Goal: Communication & Community: Ask a question

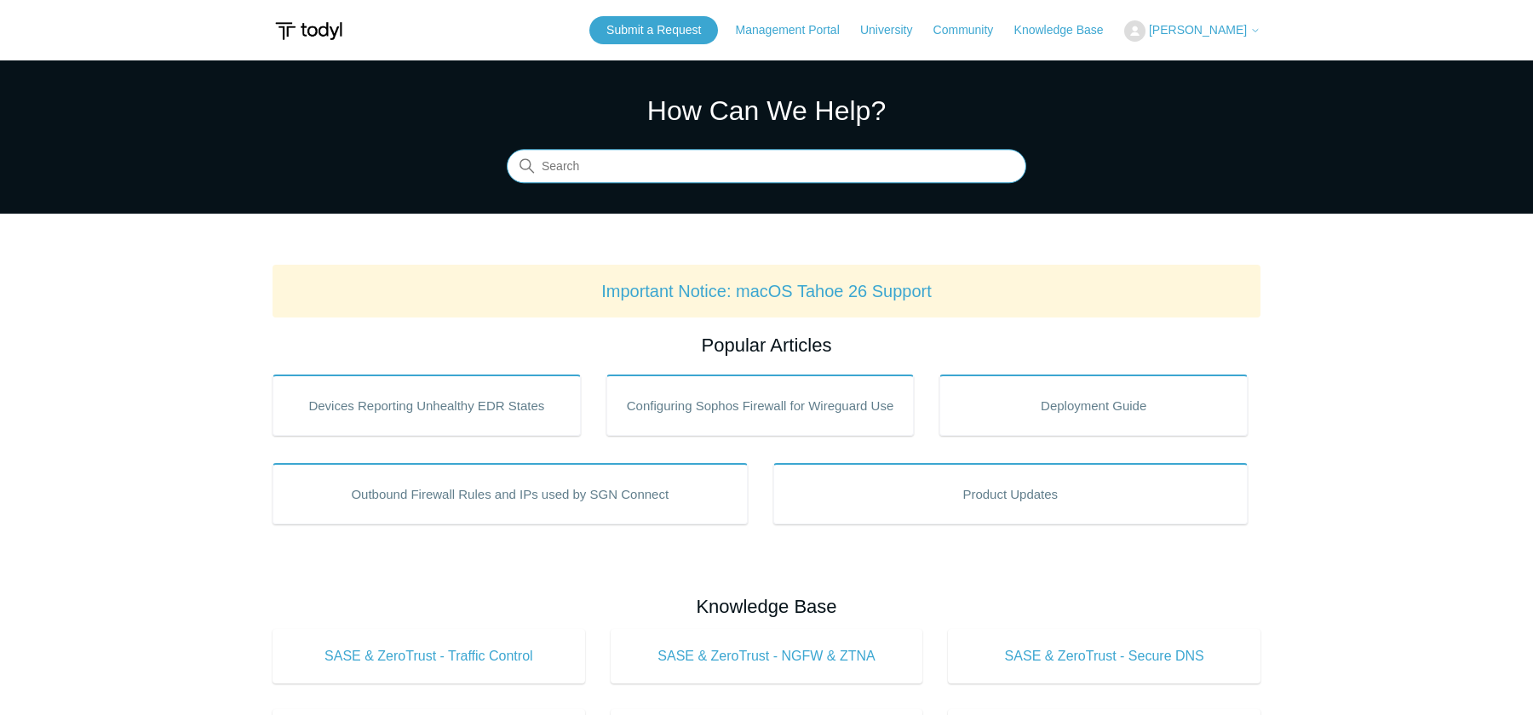
click at [602, 170] on input "Search" at bounding box center [766, 167] width 519 height 34
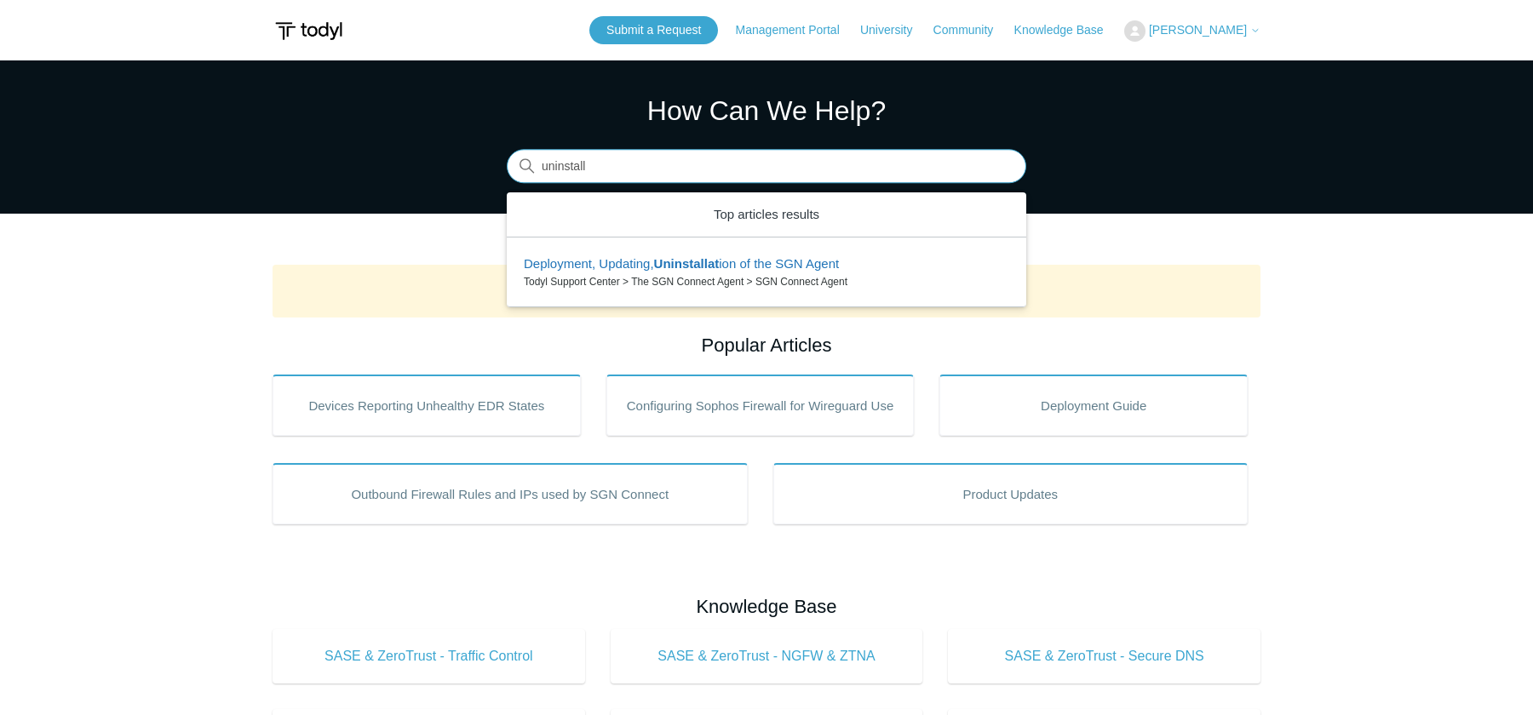
type input "uninstall"
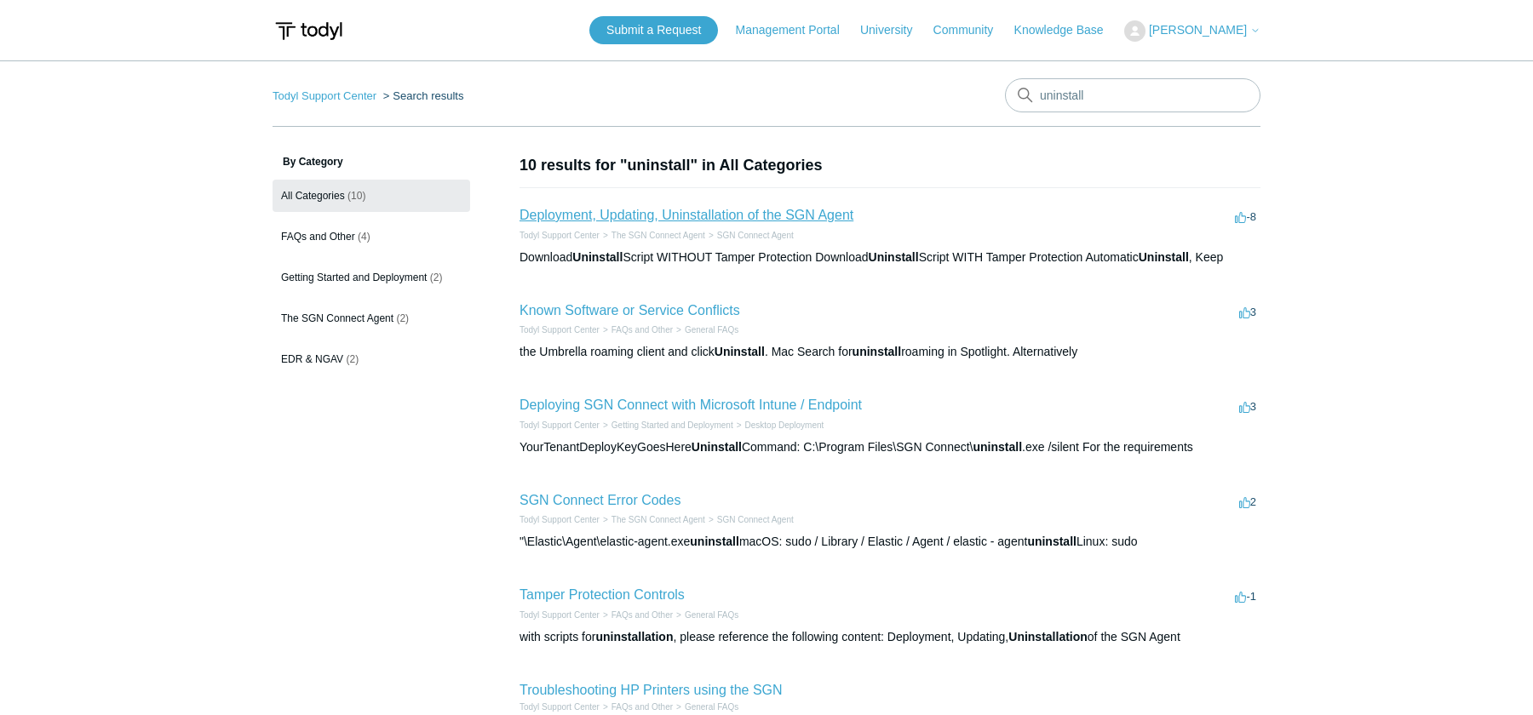
click at [705, 220] on link "Deployment, Updating, Uninstallation of the SGN Agent" at bounding box center [686, 215] width 334 height 14
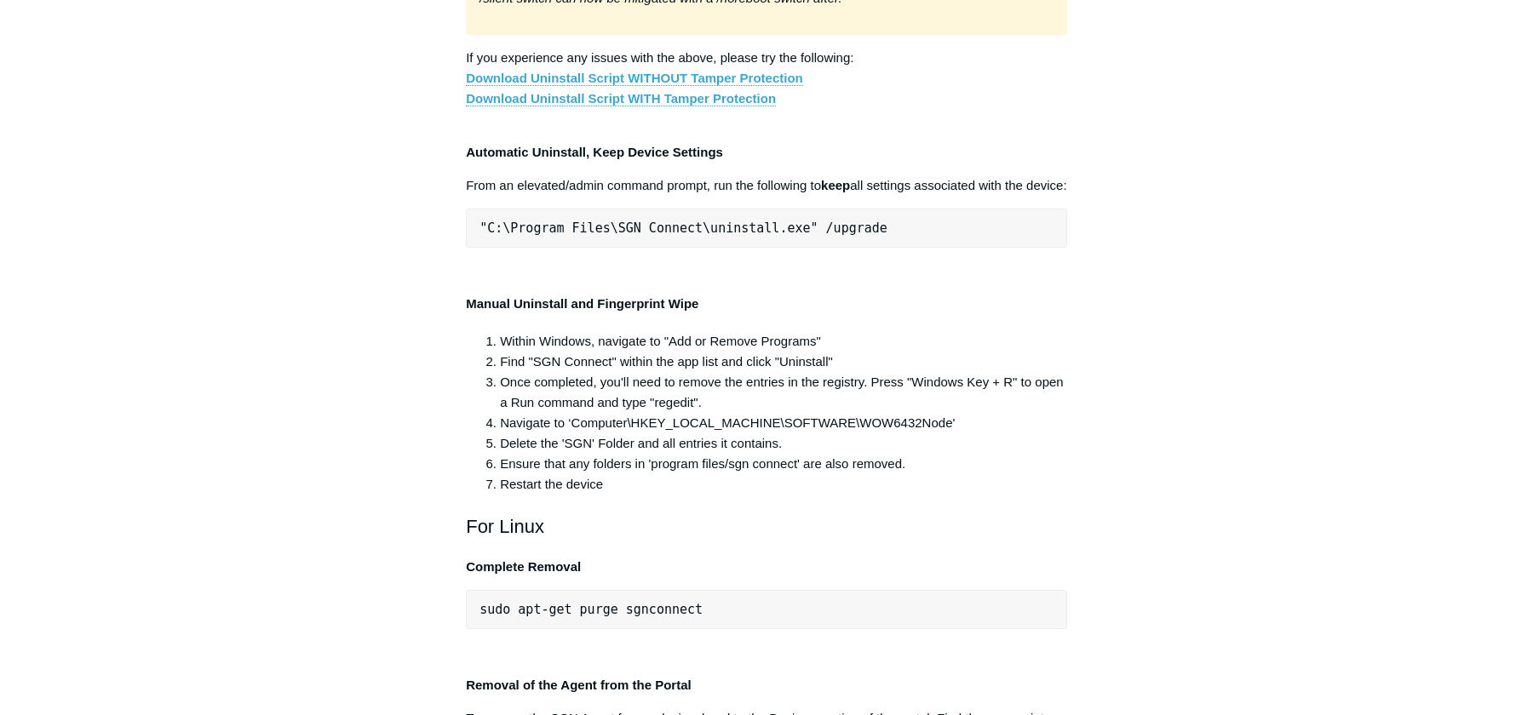
scroll to position [3211, 0]
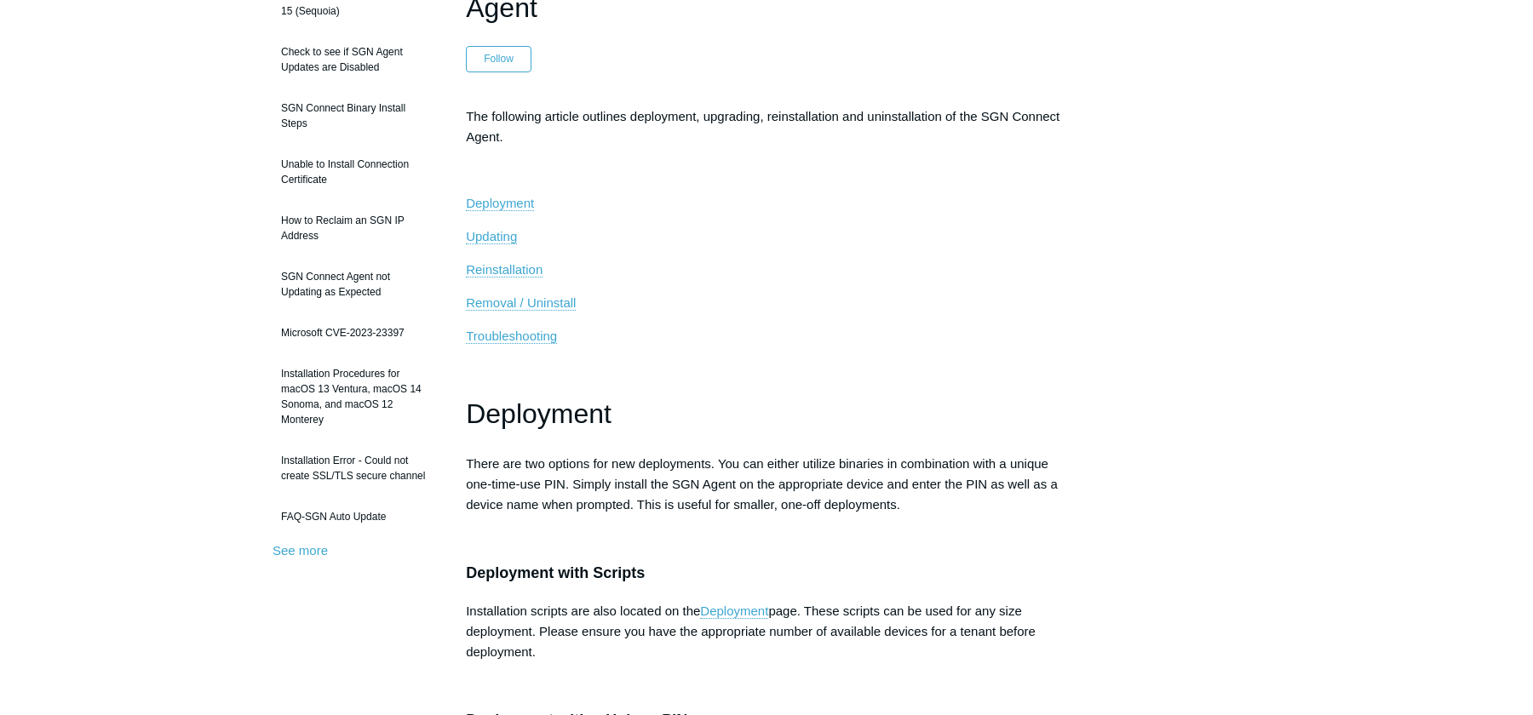
scroll to position [0, 0]
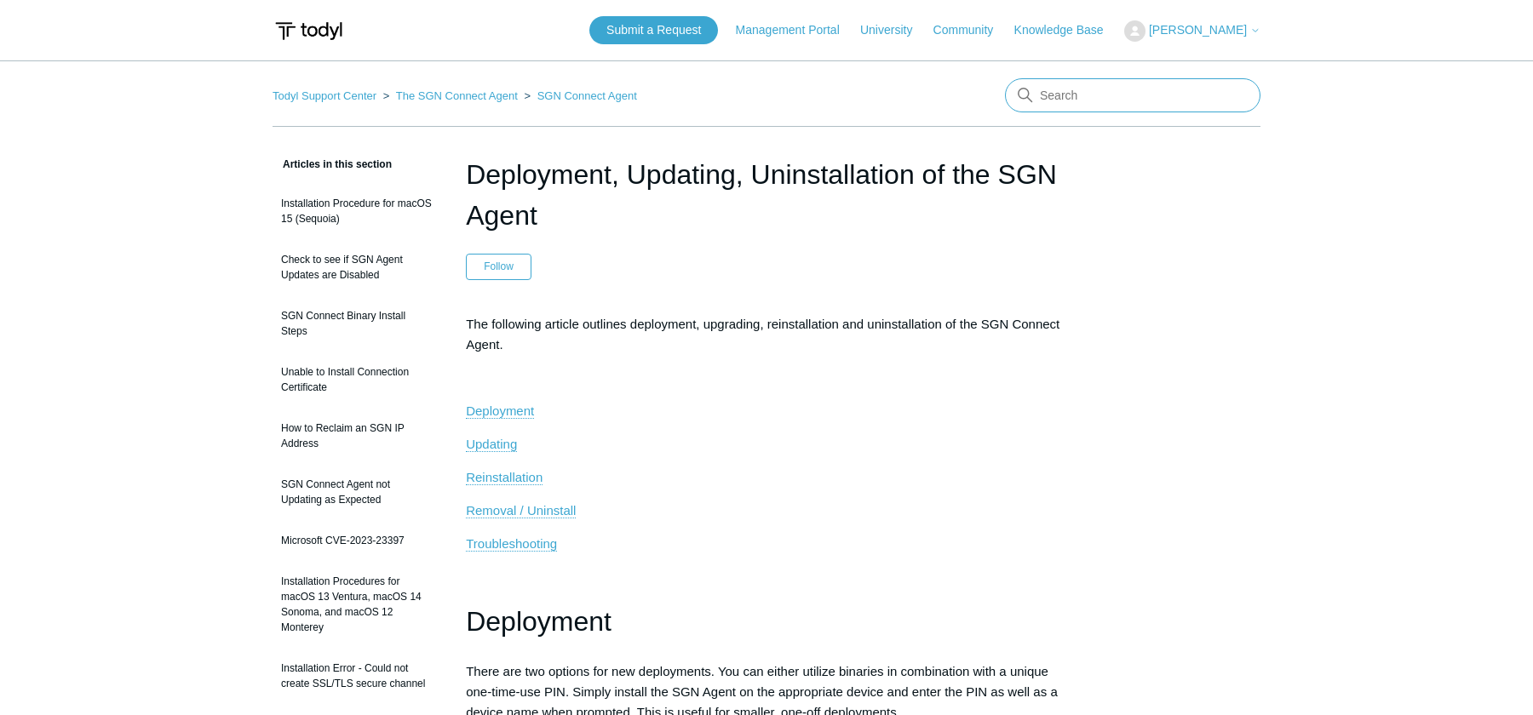
click at [1083, 101] on input "Search" at bounding box center [1132, 95] width 255 height 34
click at [328, 99] on link "Todyl Support Center" at bounding box center [324, 95] width 104 height 13
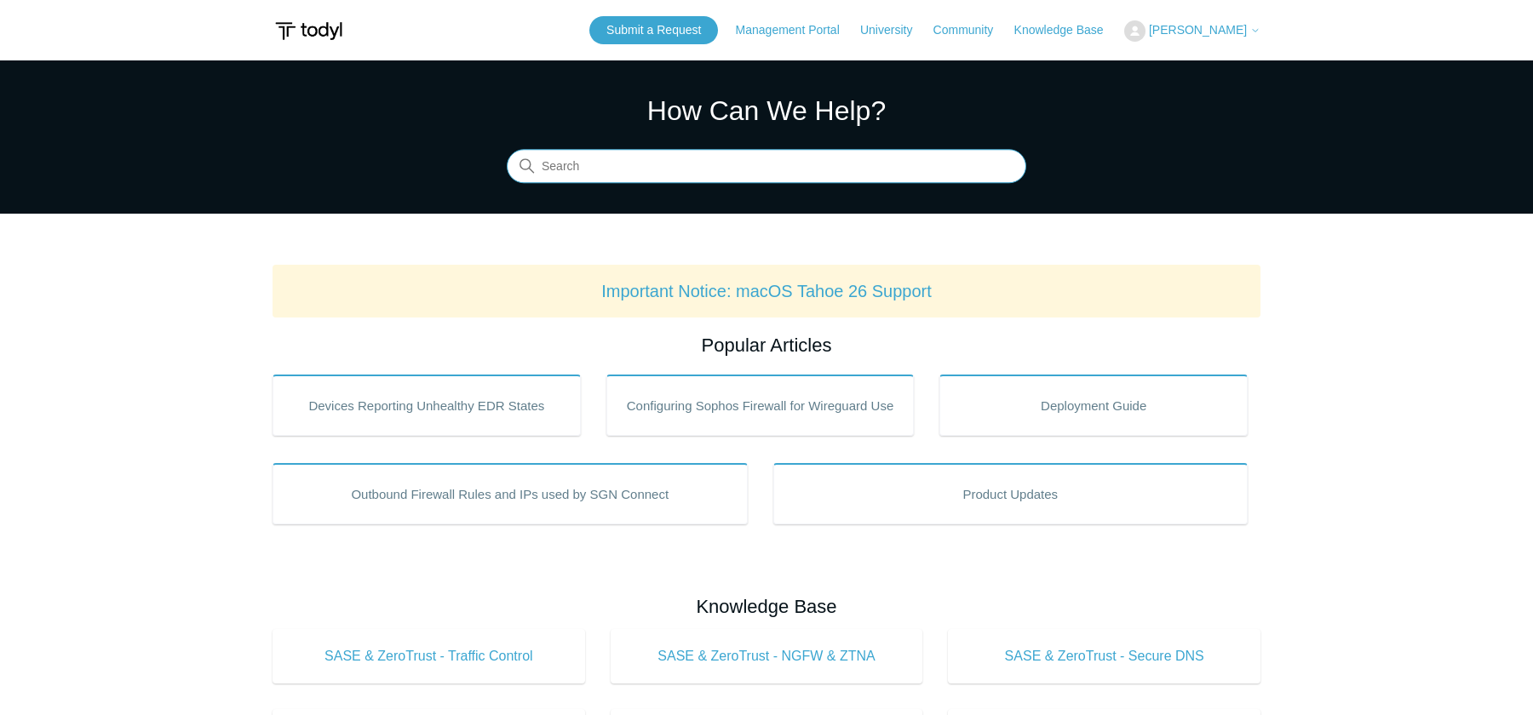
click at [868, 172] on input "Search" at bounding box center [766, 167] width 519 height 34
type input "routes"
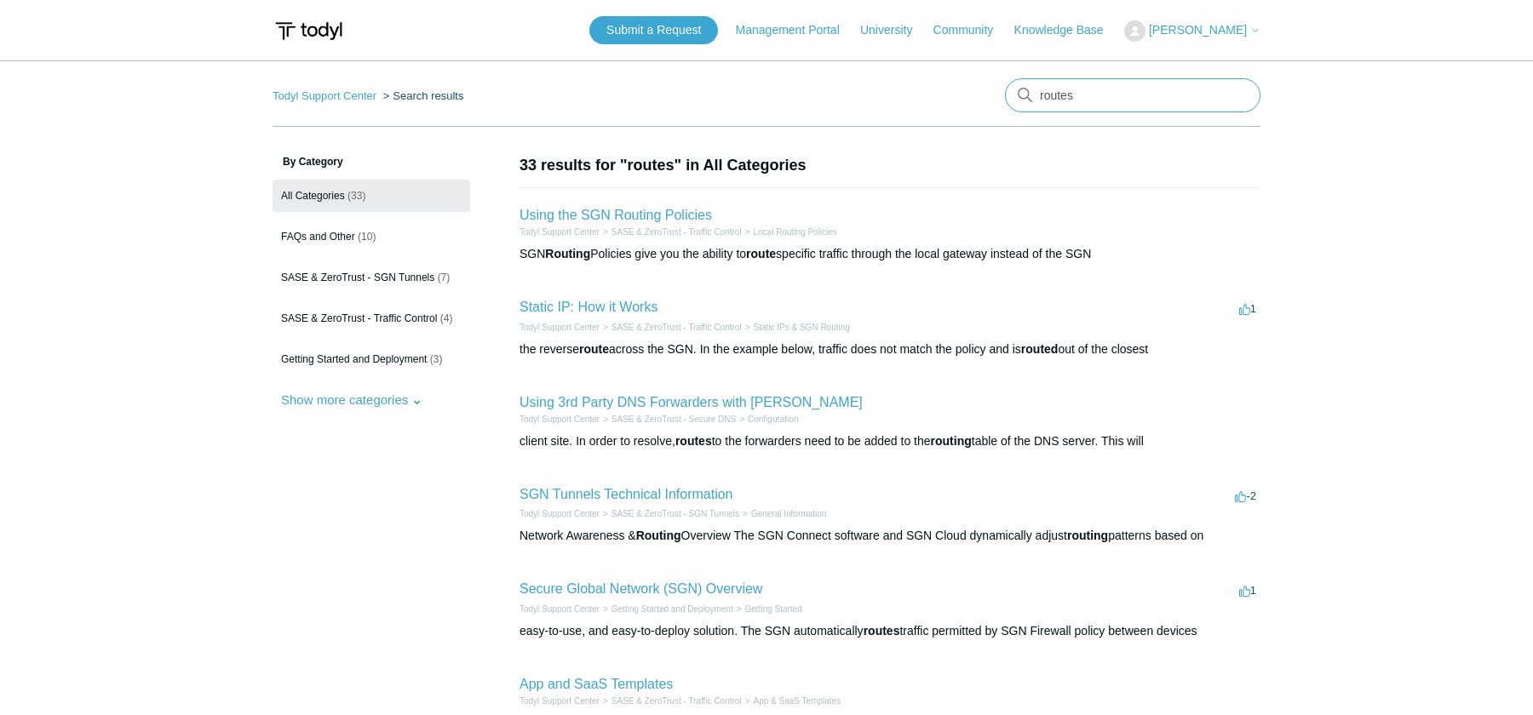
click at [1080, 105] on input "routes" at bounding box center [1132, 95] width 255 height 34
type input "applying routes"
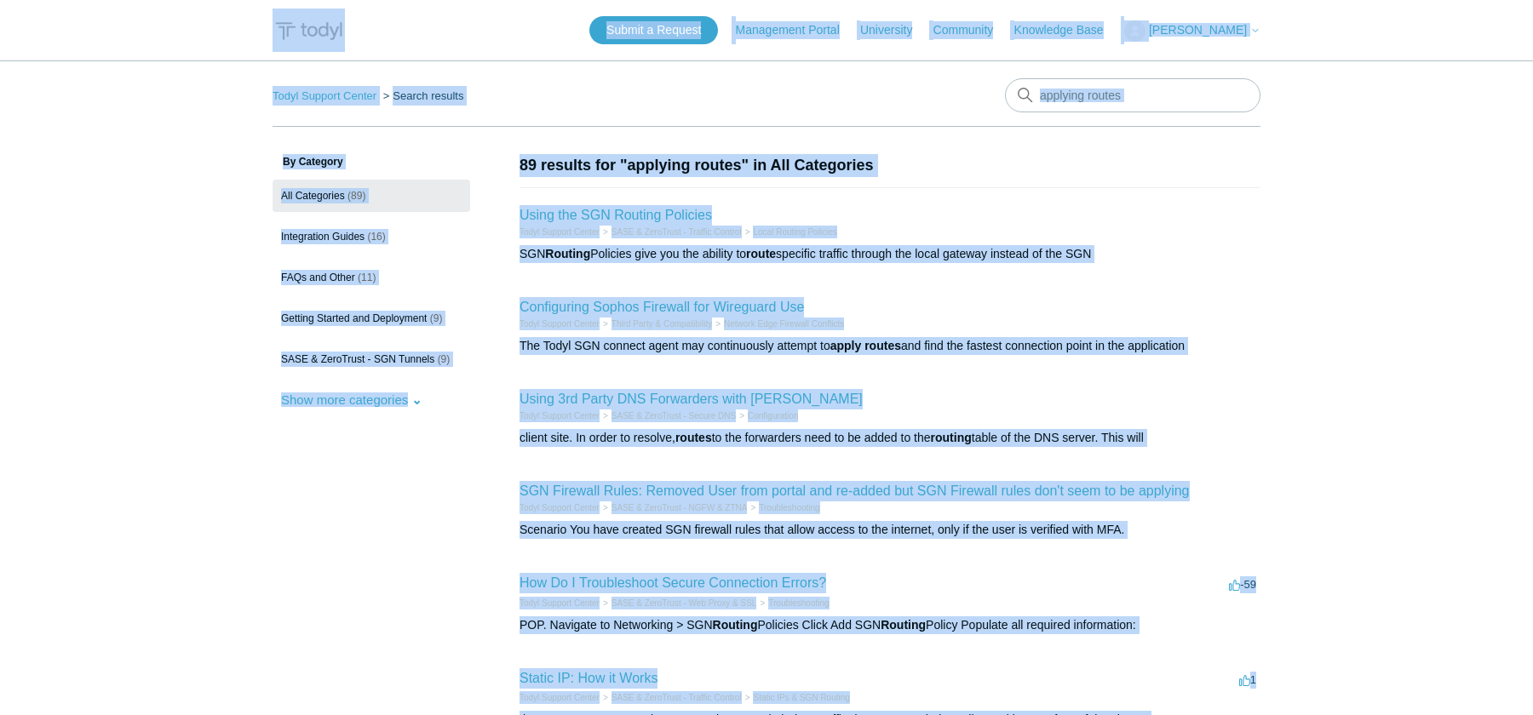
click at [1093, 132] on div "Todyl Support Center Search results applying routes By Category All Categories …" at bounding box center [766, 632] width 988 height 1109
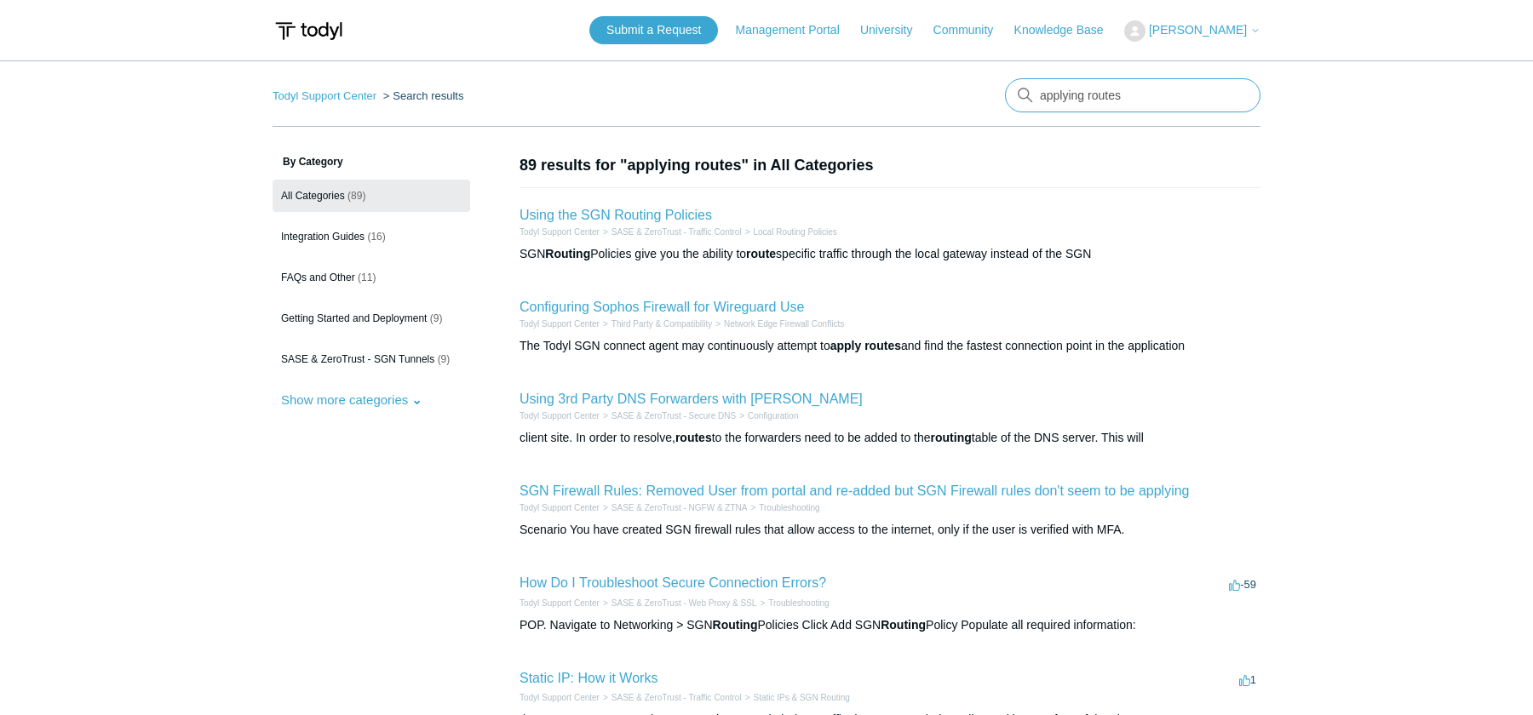
click at [1117, 92] on input "applying routes" at bounding box center [1132, 95] width 255 height 34
type input "stuck on applying routes"
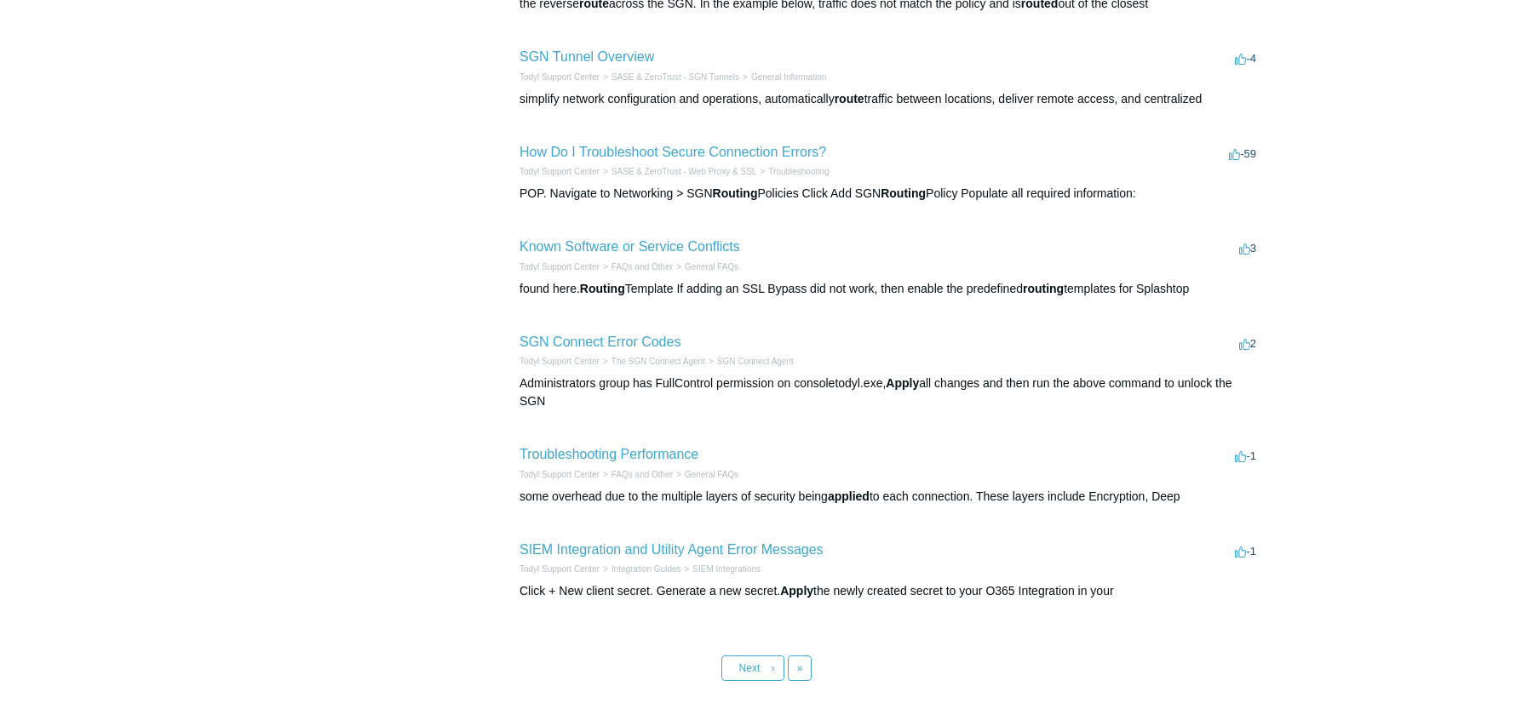
scroll to position [626, 0]
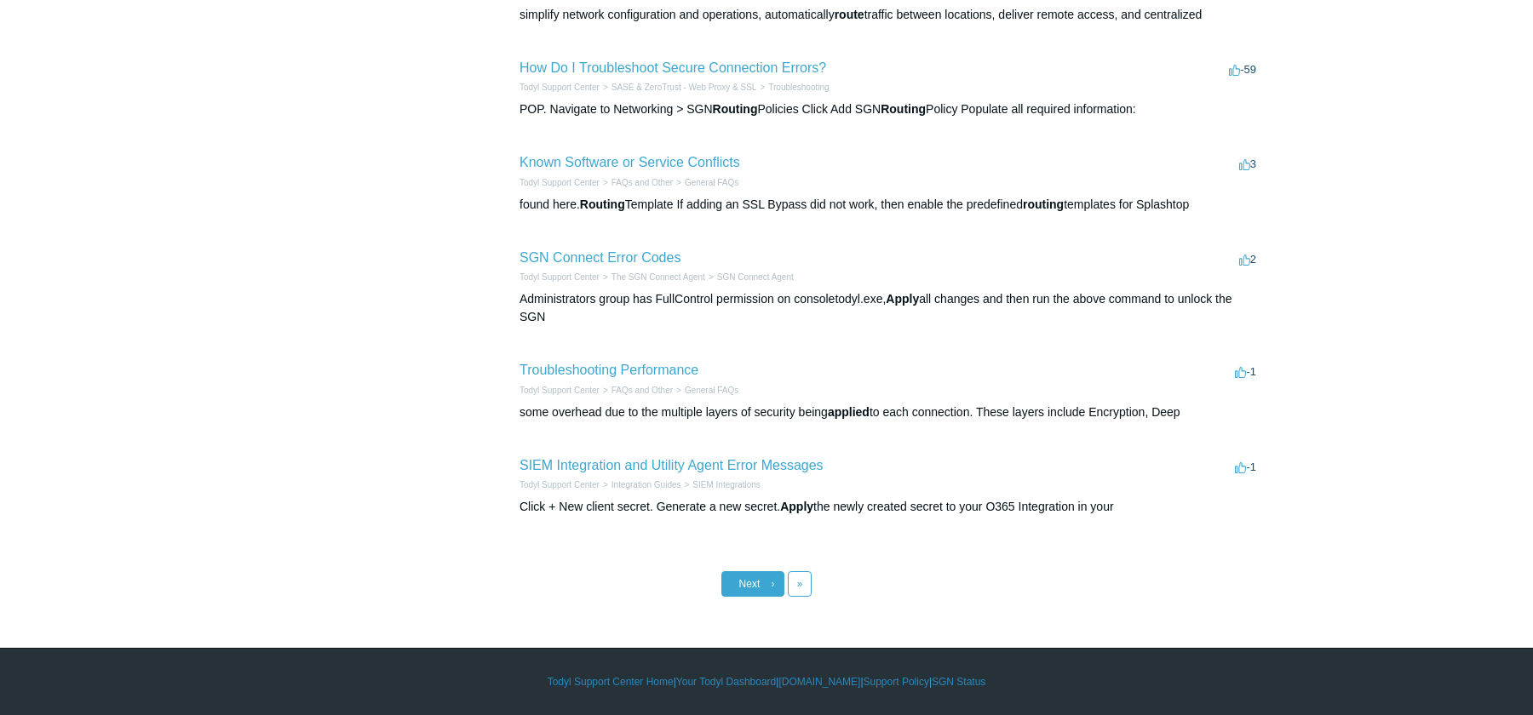
click at [758, 588] on span "Next" at bounding box center [749, 584] width 21 height 12
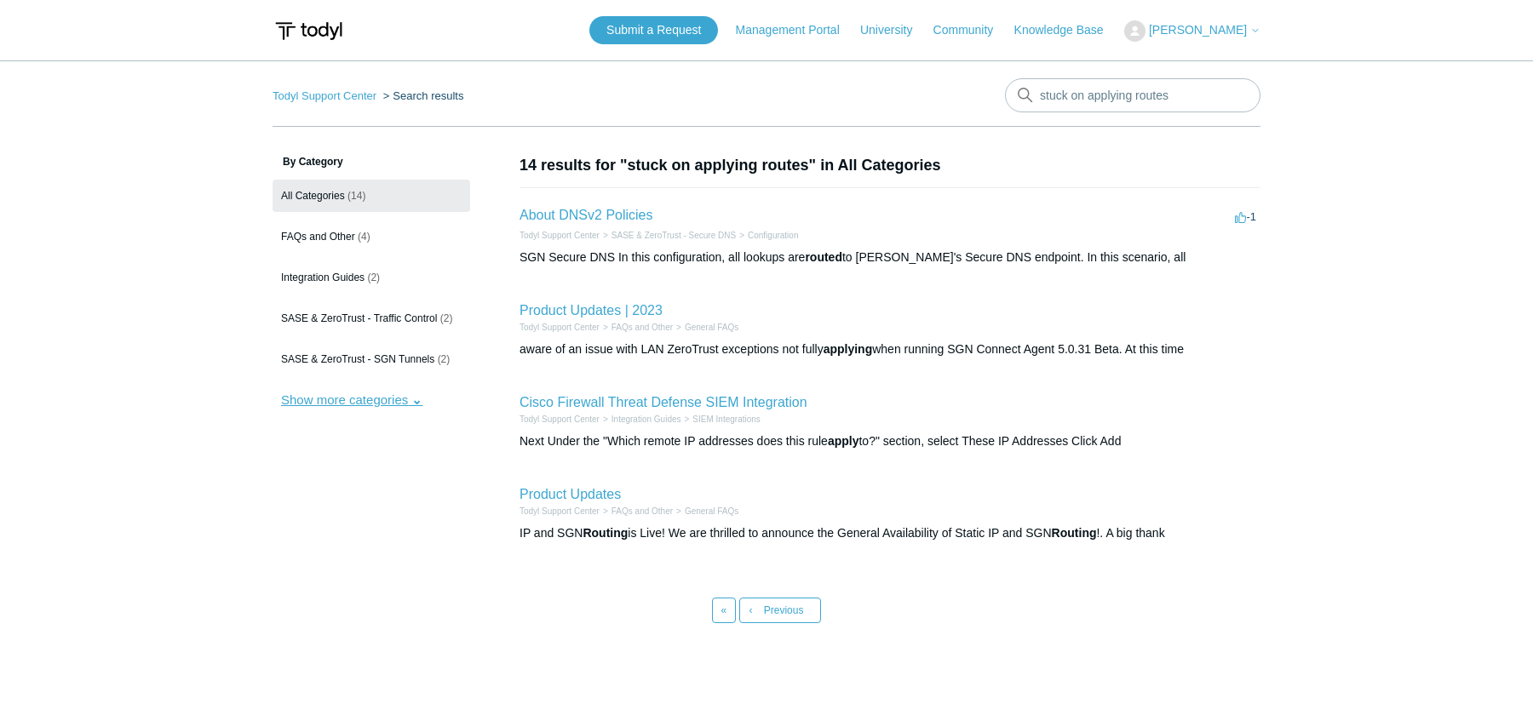
click at [396, 399] on button "Show more categories" at bounding box center [351, 400] width 158 height 32
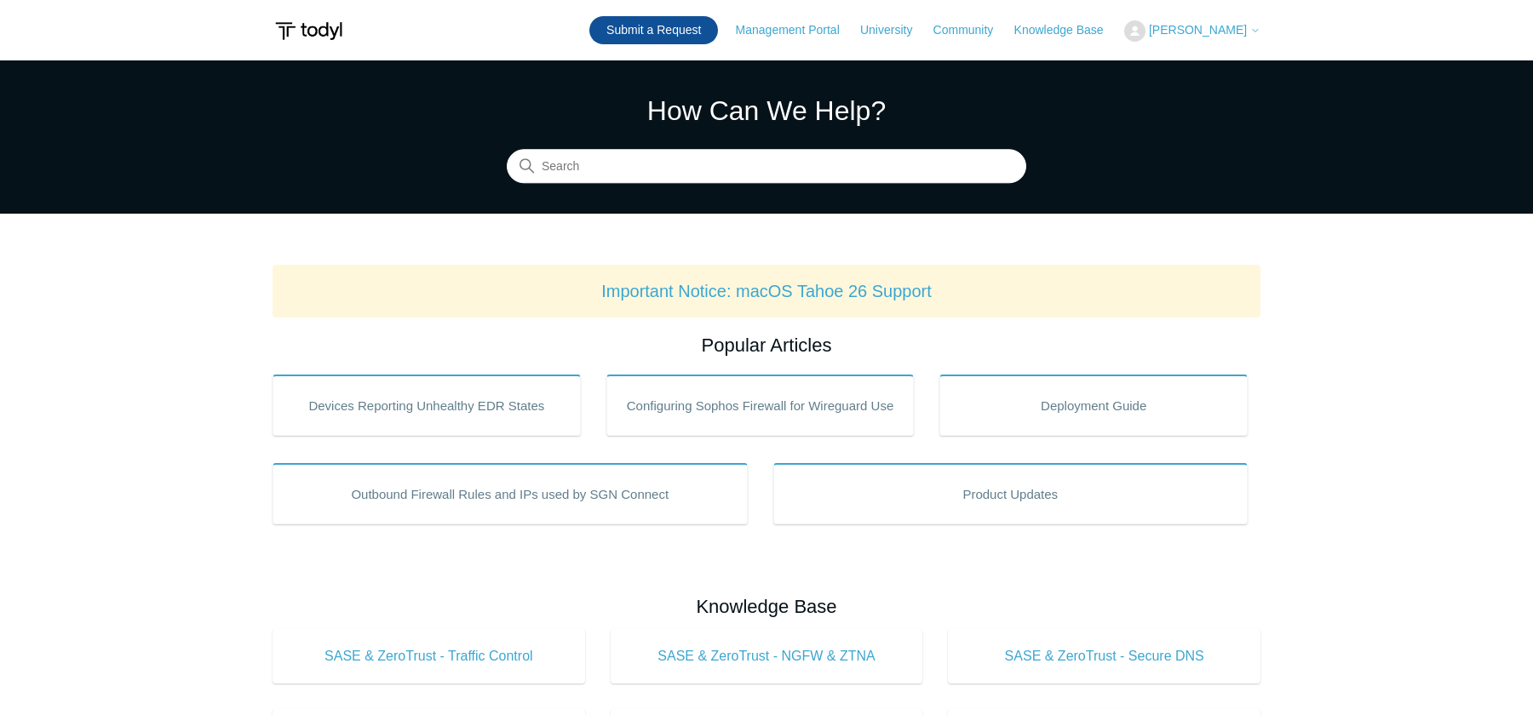
click at [687, 17] on link "Submit a Request" at bounding box center [653, 30] width 129 height 28
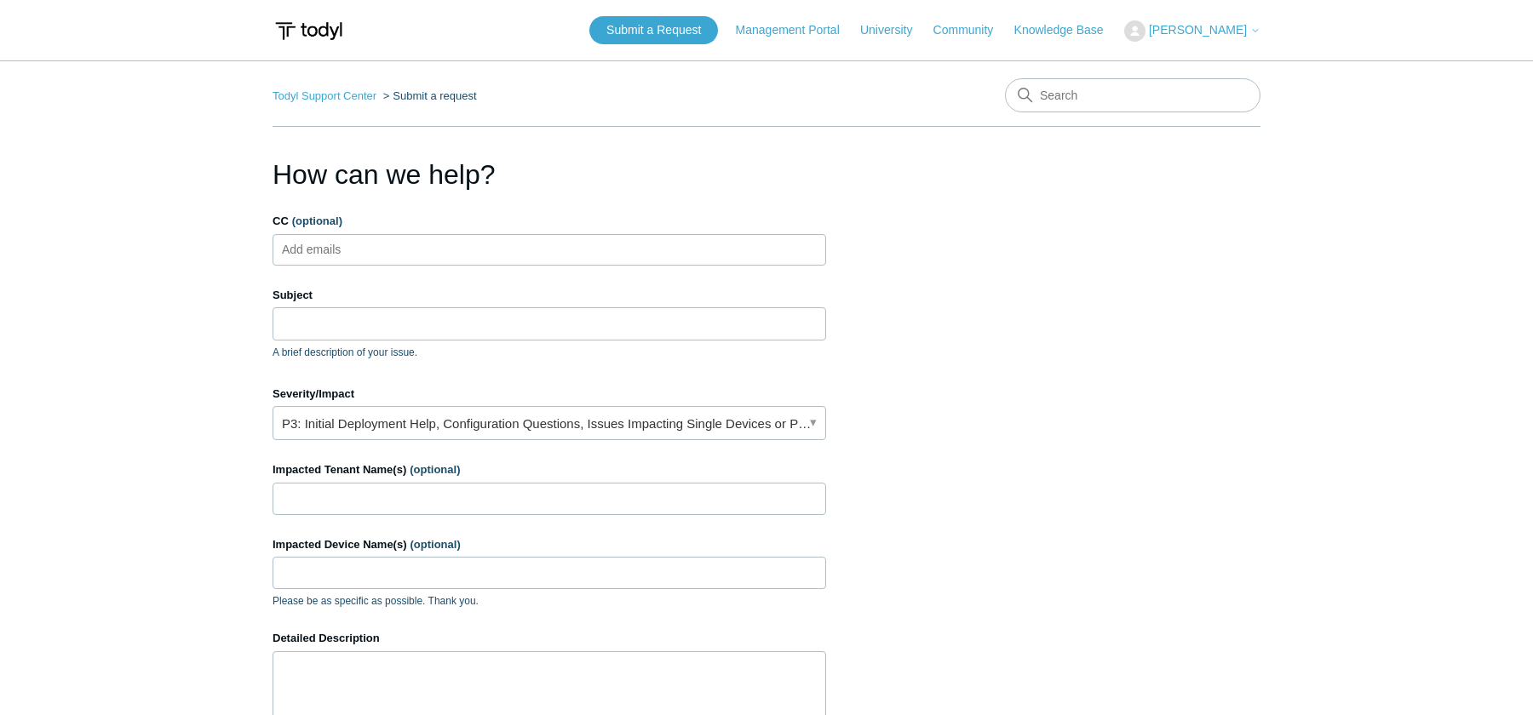
click at [416, 346] on p "A brief description of your issue." at bounding box center [548, 352] width 553 height 15
click at [420, 333] on input "Subject" at bounding box center [548, 323] width 553 height 32
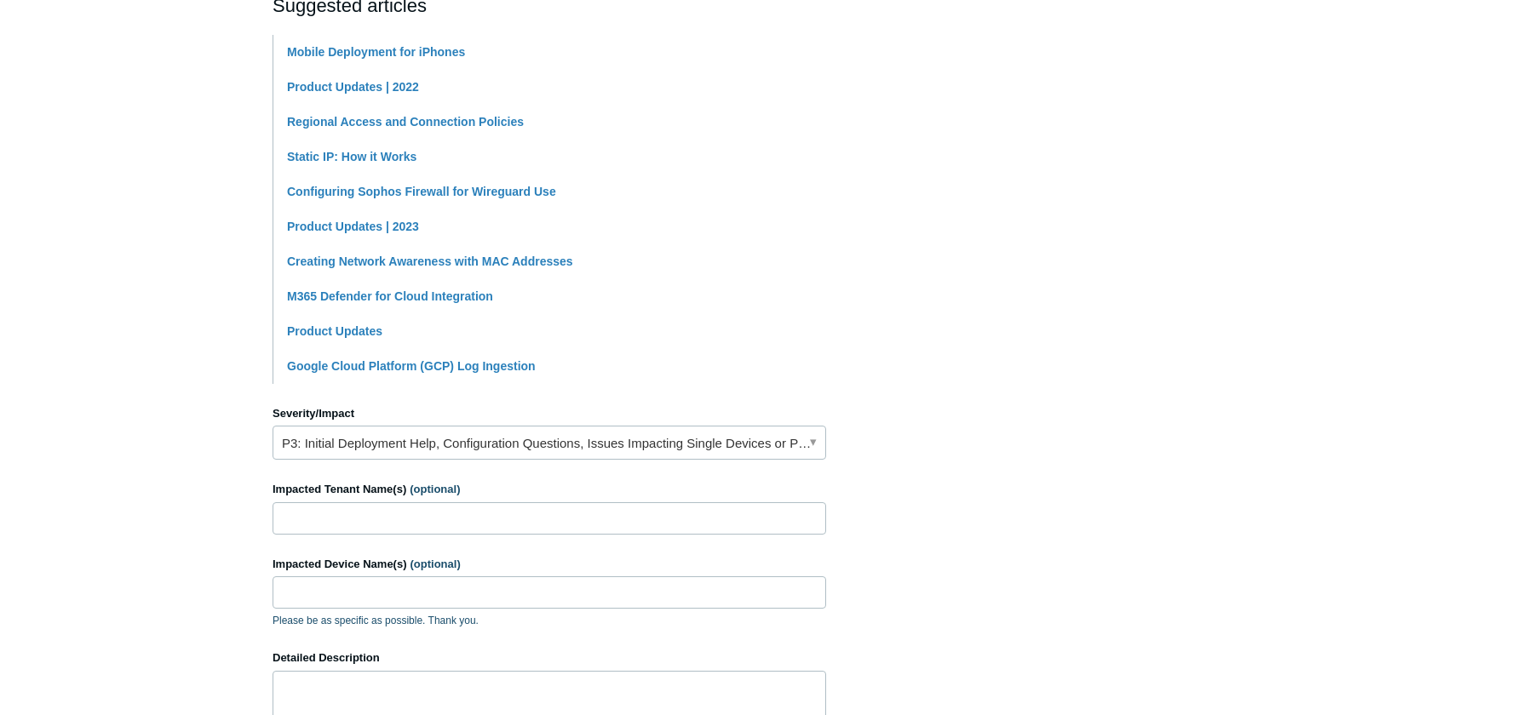
scroll to position [682, 0]
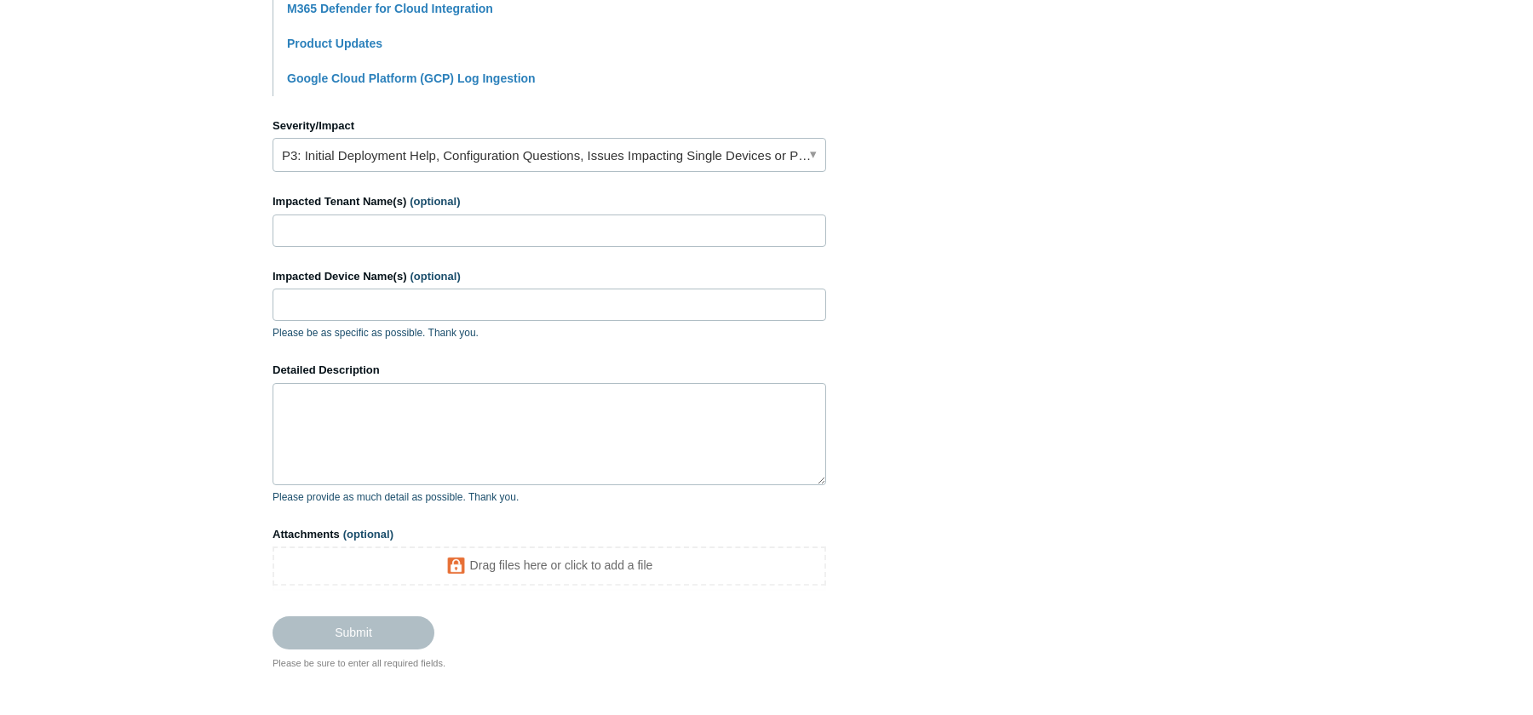
type input "Finding Fastest Location"
click at [365, 240] on input "Impacted Tenant Name(s) (optional)" at bounding box center [548, 231] width 553 height 32
type input "Sigma Tube and Bar"
type input "STB-LT-LCO"
type textarea "W"
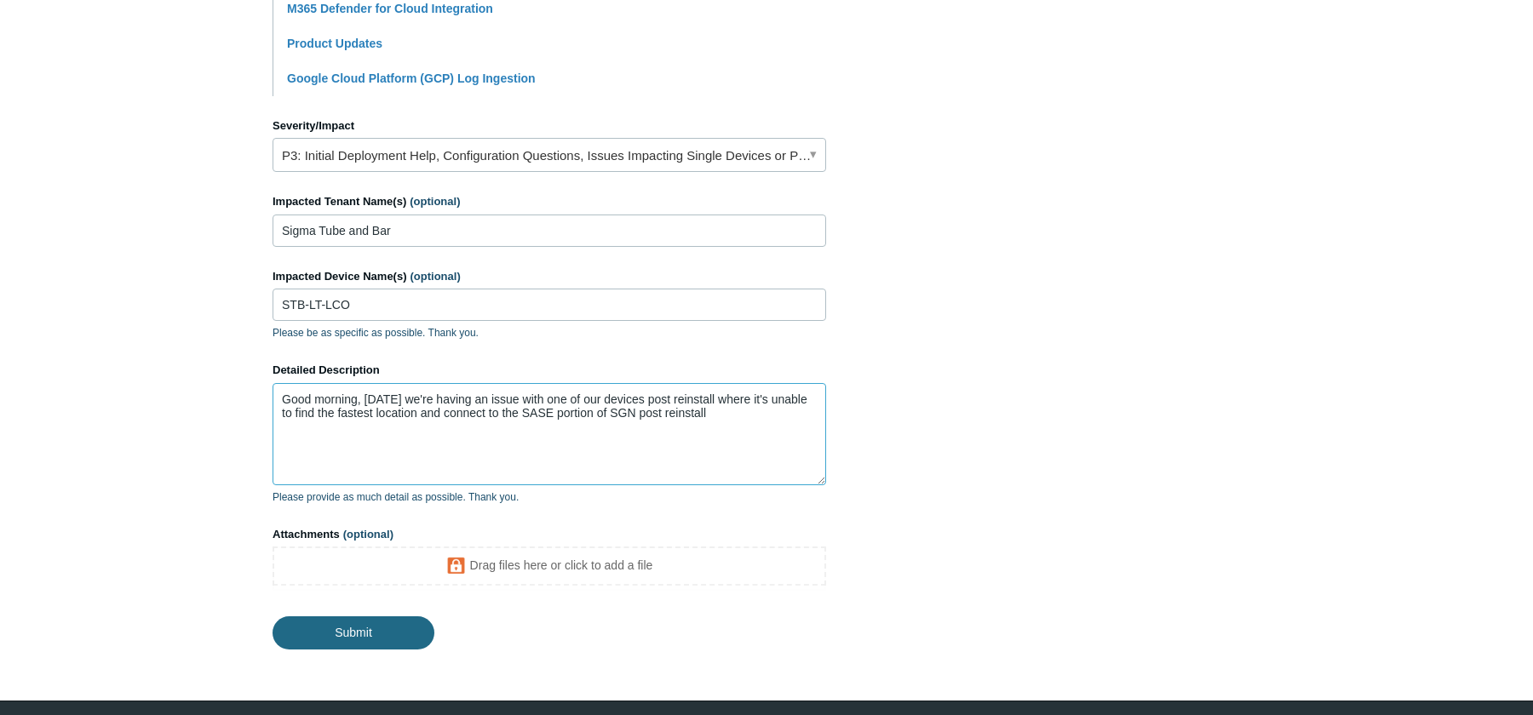
type textarea "Good morning, [DATE] we're having an issue with one of our devices post reinsta…"
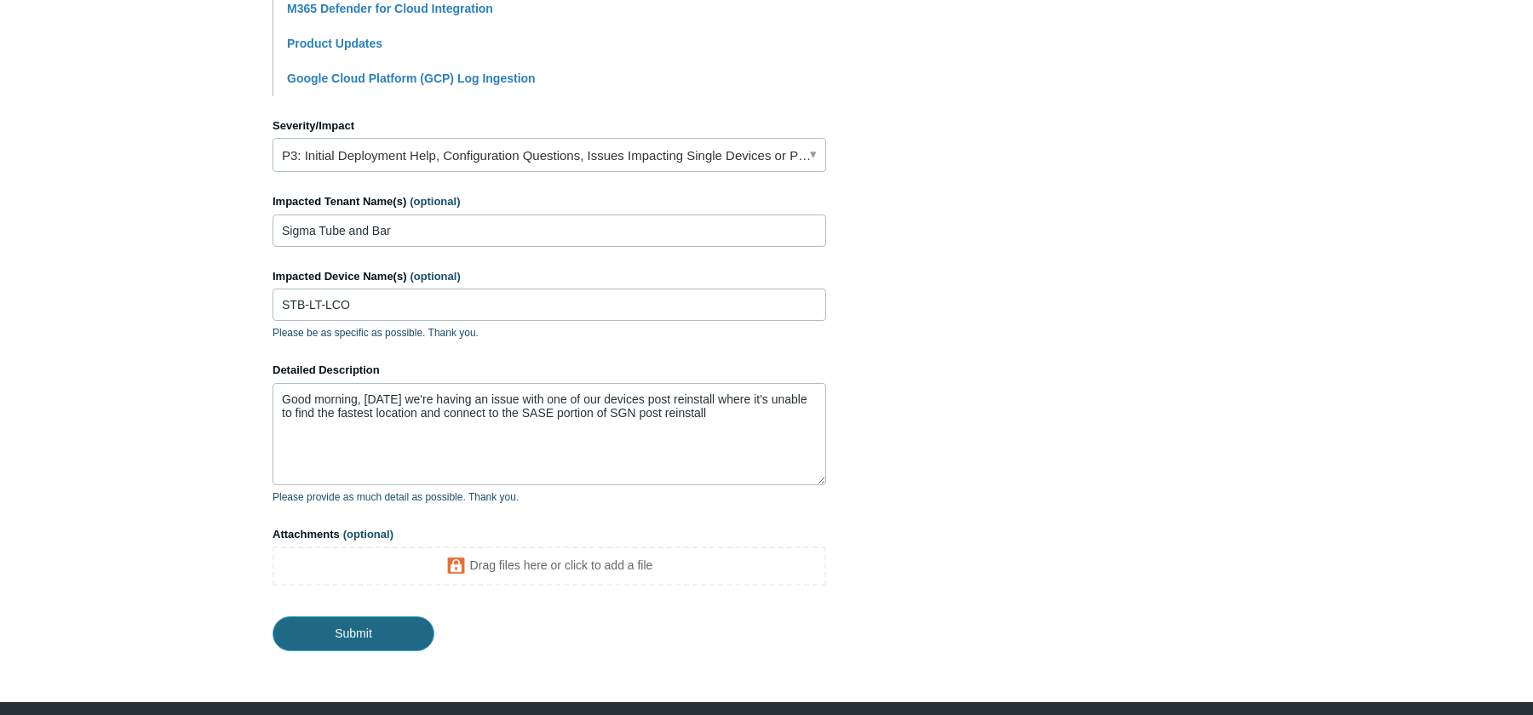
click at [311, 639] on input "Submit" at bounding box center [353, 633] width 162 height 34
